Goal: Find specific page/section: Find specific page/section

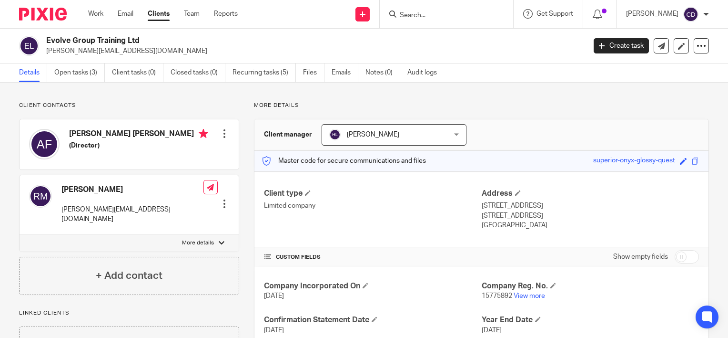
click at [431, 13] on input "Search" at bounding box center [442, 15] width 86 height 9
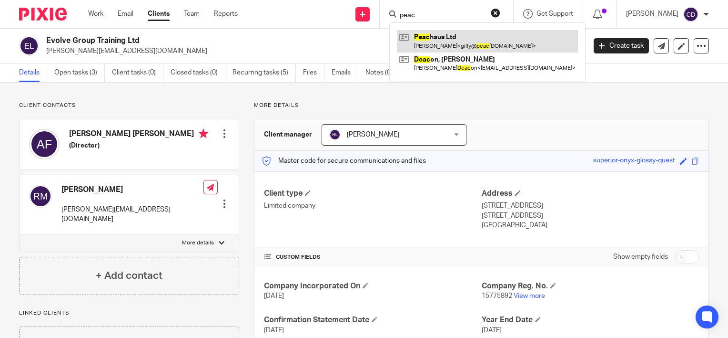
type input "peac"
click at [441, 45] on link at bounding box center [487, 41] width 181 height 22
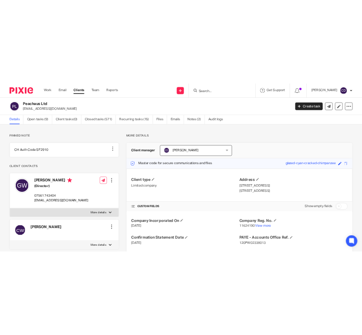
scroll to position [123, 0]
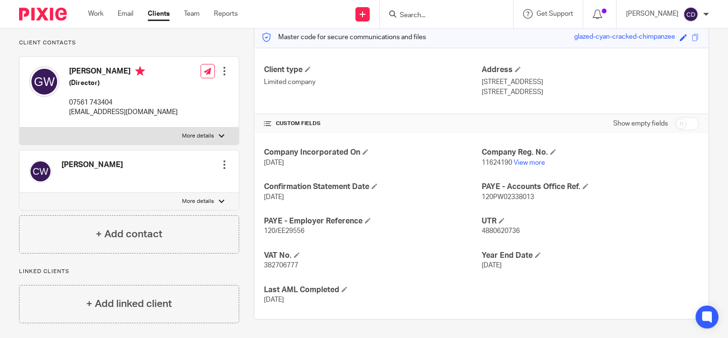
click at [274, 265] on span "382706777" at bounding box center [281, 265] width 34 height 7
copy span "382706777"
click at [477, 19] on input "Search" at bounding box center [442, 15] width 86 height 9
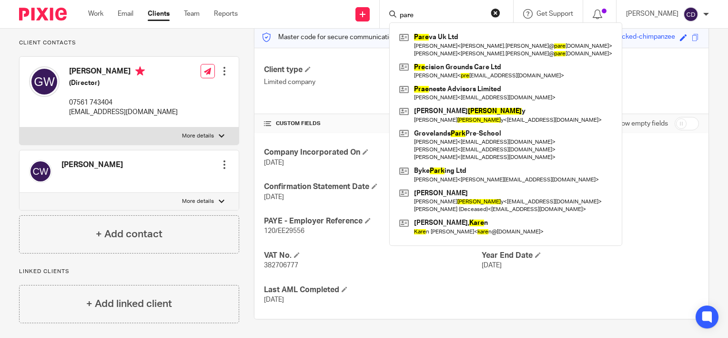
type input "pare"
